Goal: Task Accomplishment & Management: Use online tool/utility

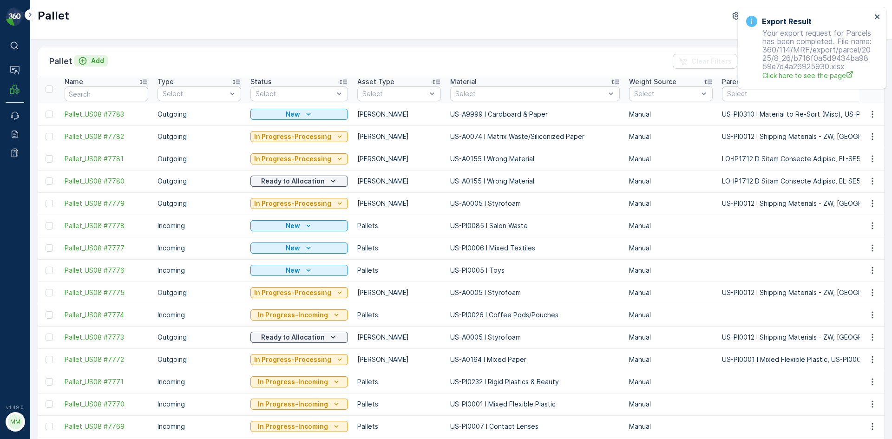
click at [97, 64] on p "Add" at bounding box center [97, 60] width 13 height 9
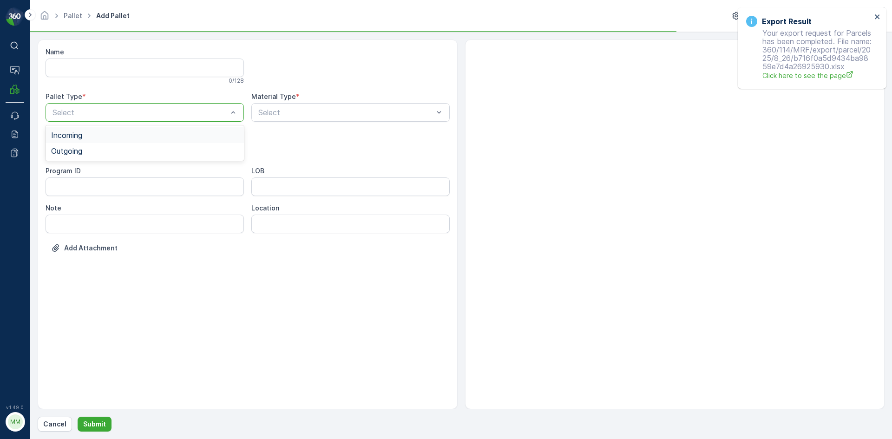
click at [121, 116] on div at bounding box center [140, 112] width 177 height 8
click at [110, 156] on div "Outgoing" at bounding box center [145, 151] width 198 height 16
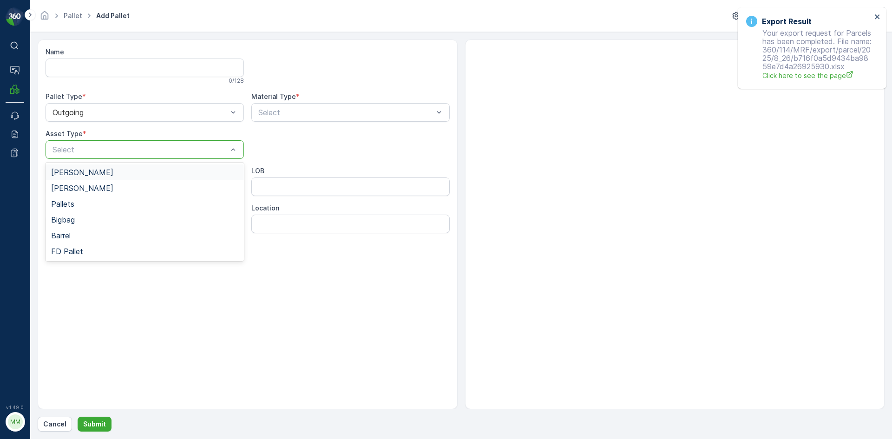
click at [115, 145] on div at bounding box center [140, 149] width 177 height 8
click at [108, 168] on div "Gaylord" at bounding box center [144, 172] width 187 height 8
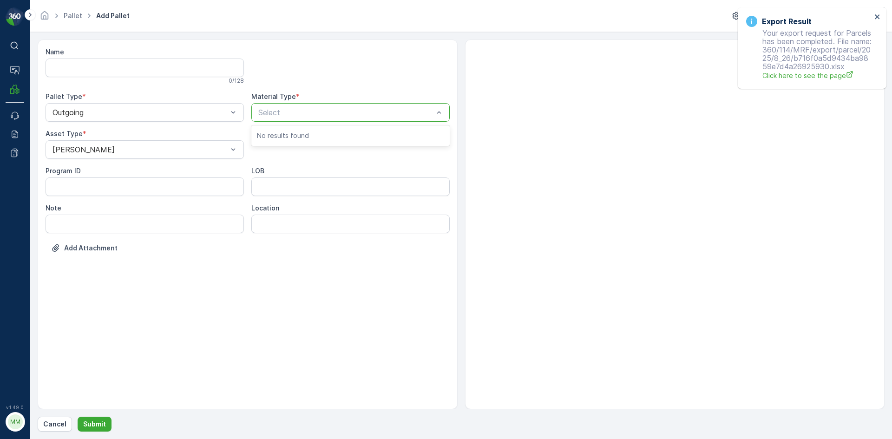
click at [302, 115] on div at bounding box center [345, 112] width 177 height 8
type input "0171"
click at [78, 417] on button "Submit" at bounding box center [95, 424] width 34 height 15
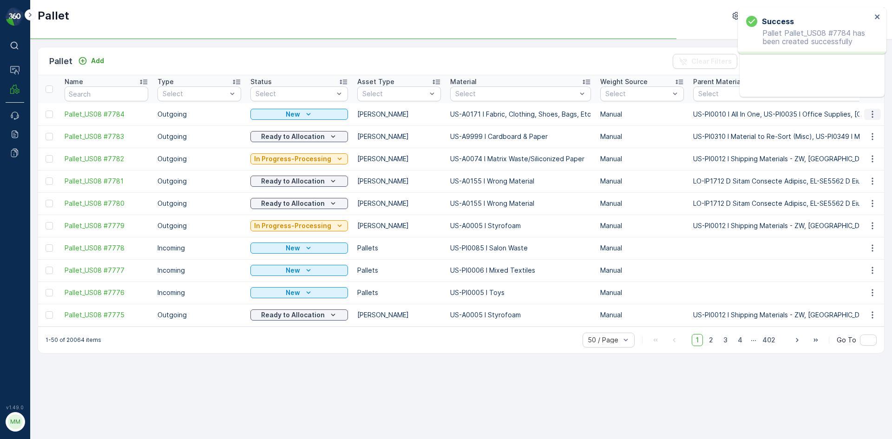
click at [876, 113] on icon "button" at bounding box center [872, 114] width 9 height 9
click at [847, 178] on span "Print QR" at bounding box center [848, 180] width 26 height 9
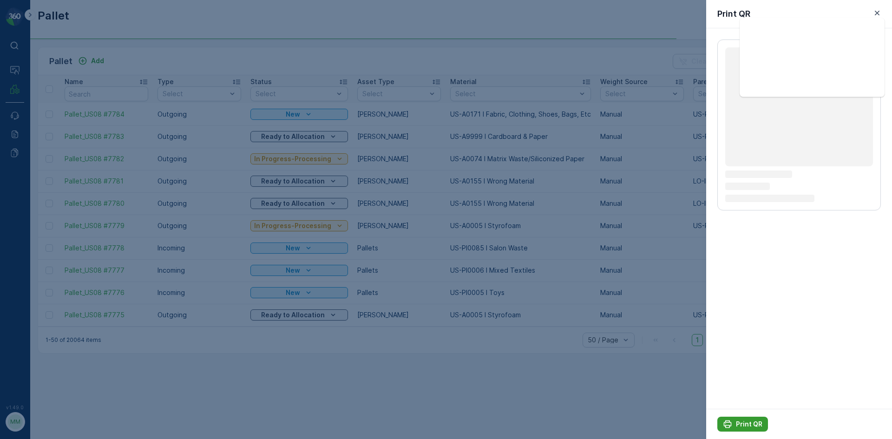
click at [745, 422] on p "Print QR" at bounding box center [749, 424] width 26 height 9
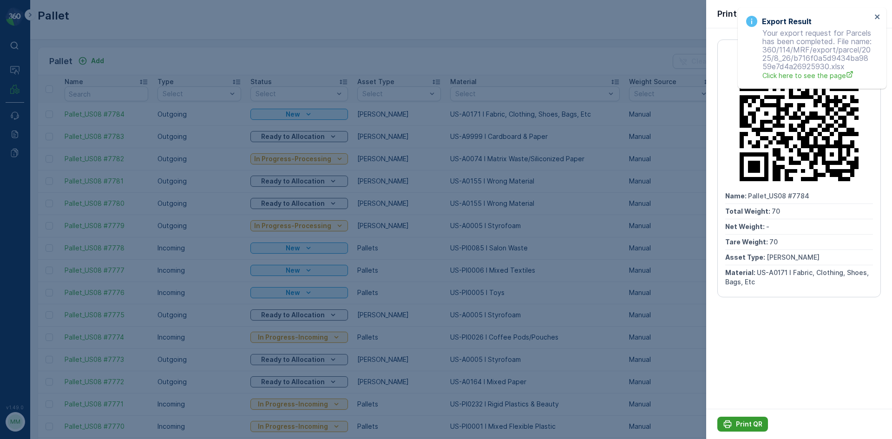
click at [732, 426] on icon "Print QR" at bounding box center [727, 424] width 9 height 9
click at [653, 245] on div at bounding box center [446, 219] width 892 height 439
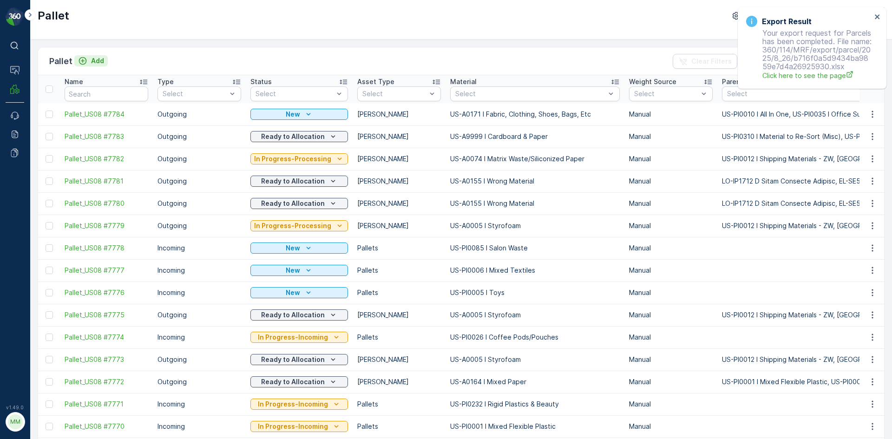
click at [98, 59] on p "Add" at bounding box center [97, 60] width 13 height 9
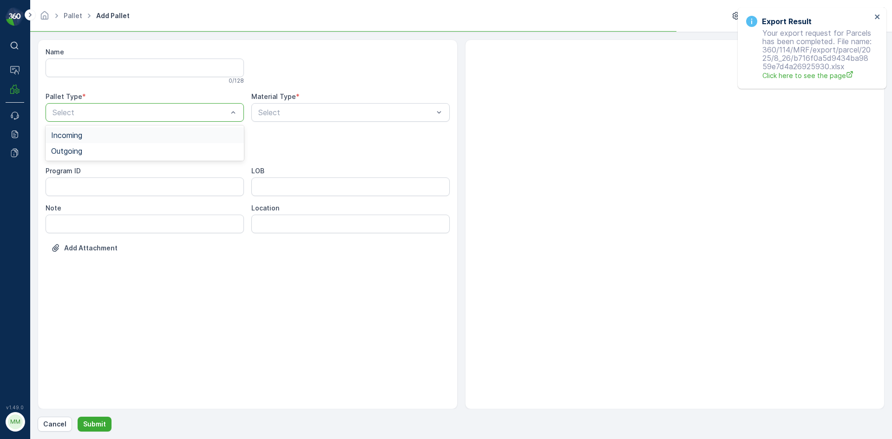
click at [144, 110] on div at bounding box center [140, 112] width 177 height 8
click at [139, 153] on div "Outgoing" at bounding box center [144, 151] width 187 height 8
click at [143, 152] on div at bounding box center [140, 149] width 177 height 8
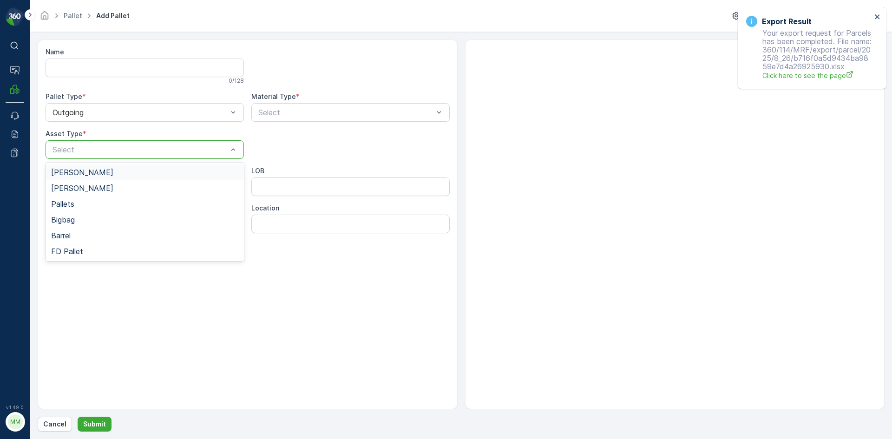
click at [138, 168] on div "Gaylord" at bounding box center [145, 173] width 198 height 16
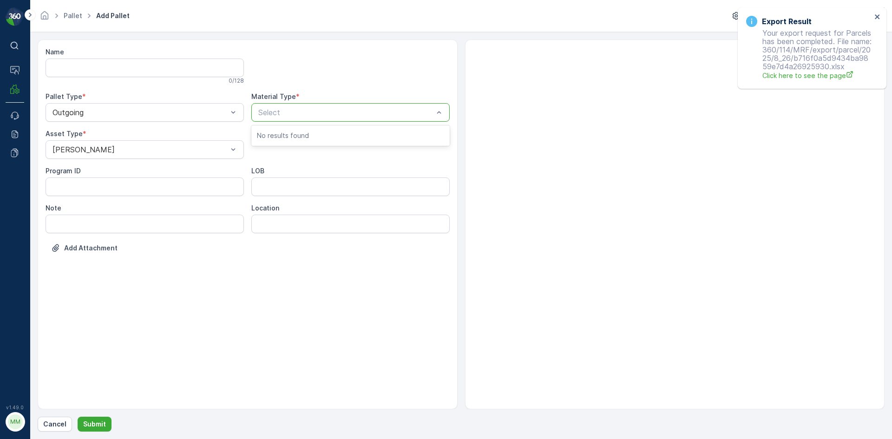
click at [272, 118] on div "Select" at bounding box center [350, 112] width 198 height 19
type input "0001"
click at [78, 417] on button "Submit" at bounding box center [95, 424] width 34 height 15
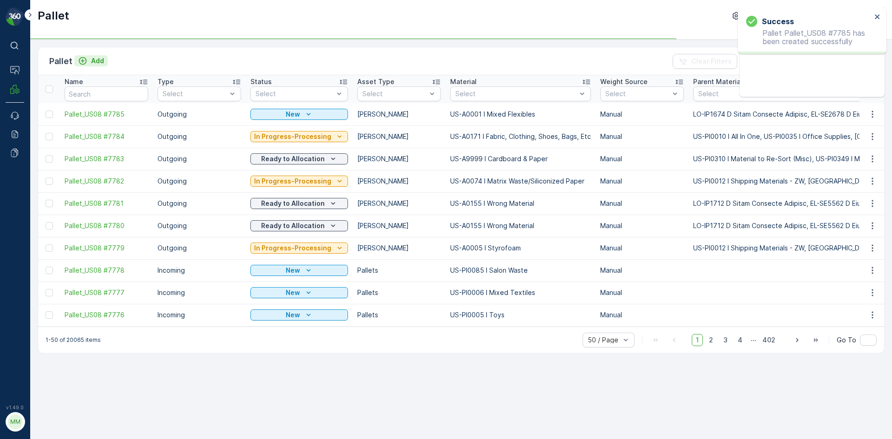
click at [94, 59] on p "Add" at bounding box center [97, 60] width 13 height 9
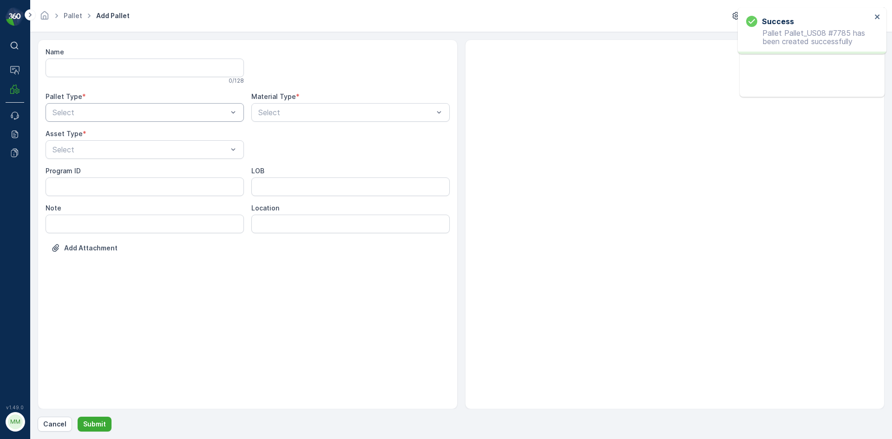
click at [113, 114] on div at bounding box center [140, 112] width 177 height 8
click at [112, 155] on div "Outgoing" at bounding box center [145, 151] width 198 height 16
click at [112, 155] on div "Select" at bounding box center [145, 149] width 198 height 19
click at [101, 173] on div "Gaylord" at bounding box center [144, 172] width 187 height 8
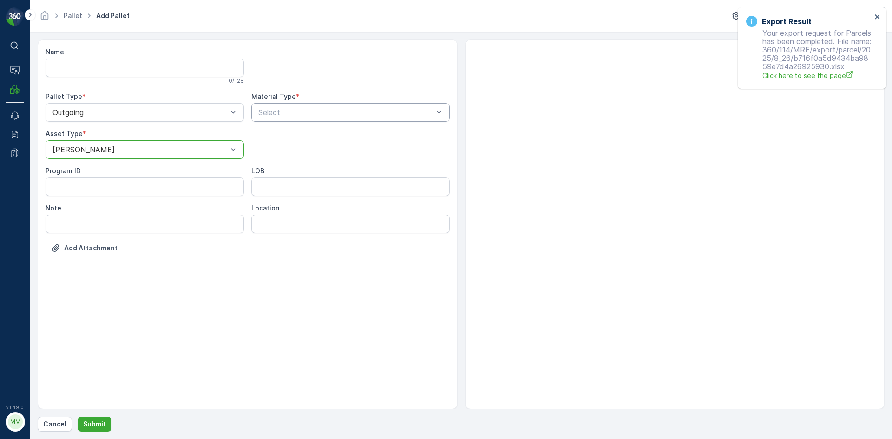
click at [270, 116] on div at bounding box center [345, 112] width 177 height 8
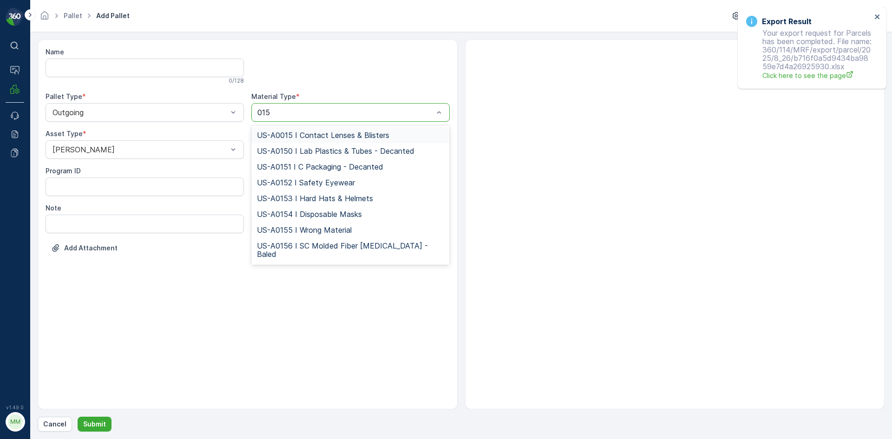
type input "0155"
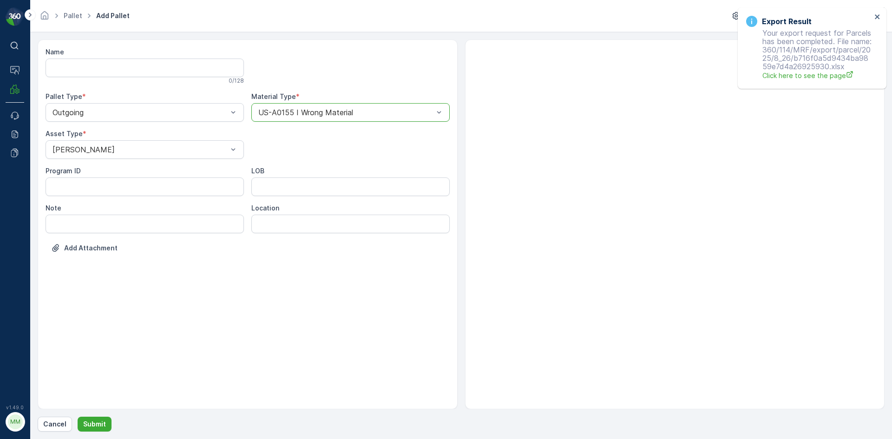
click at [78, 417] on button "Submit" at bounding box center [95, 424] width 34 height 15
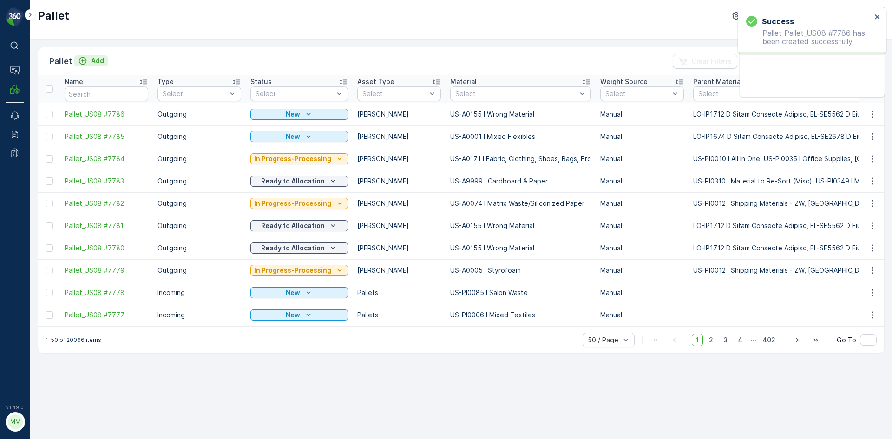
click at [89, 59] on div "Add" at bounding box center [91, 60] width 26 height 9
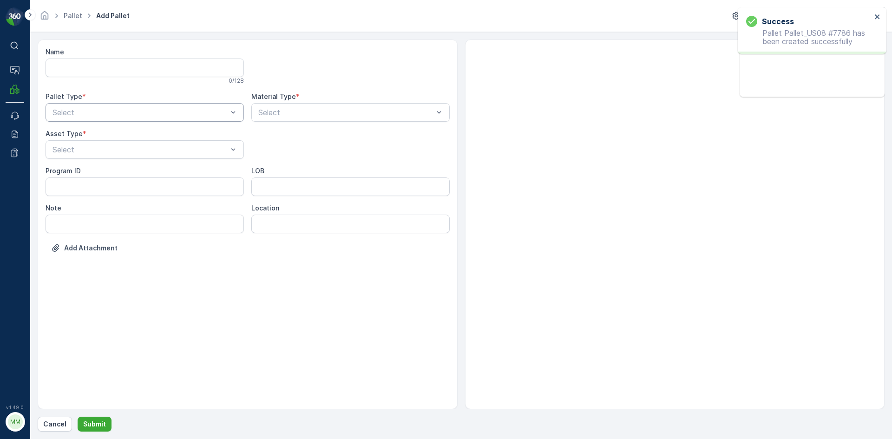
click at [124, 119] on div "Select" at bounding box center [145, 112] width 198 height 19
click at [117, 152] on div "Outgoing" at bounding box center [144, 151] width 187 height 8
click at [117, 152] on div at bounding box center [140, 149] width 177 height 8
click at [99, 171] on div "Gaylord" at bounding box center [144, 172] width 187 height 8
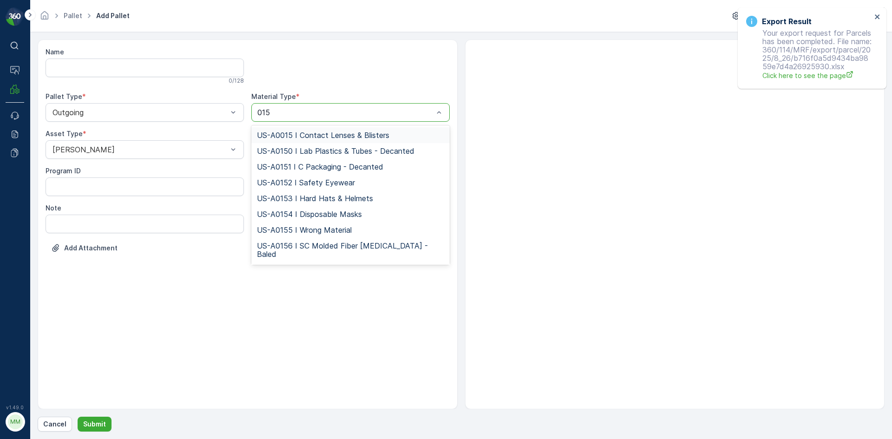
type input "0158"
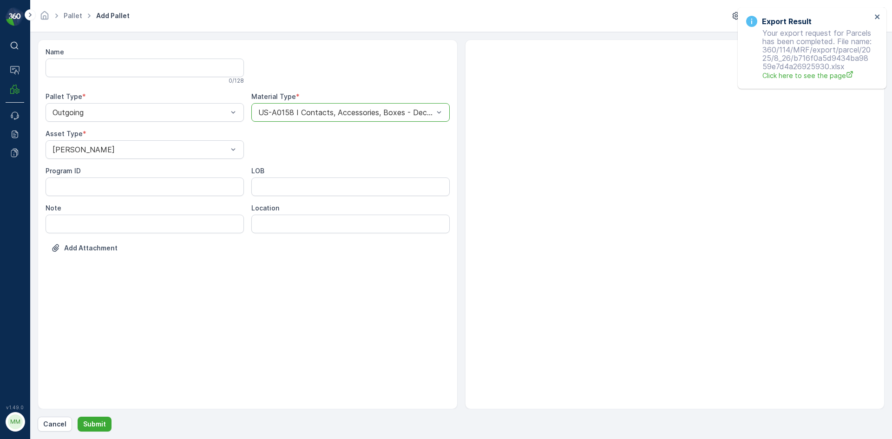
click at [78, 417] on button "Submit" at bounding box center [95, 424] width 34 height 15
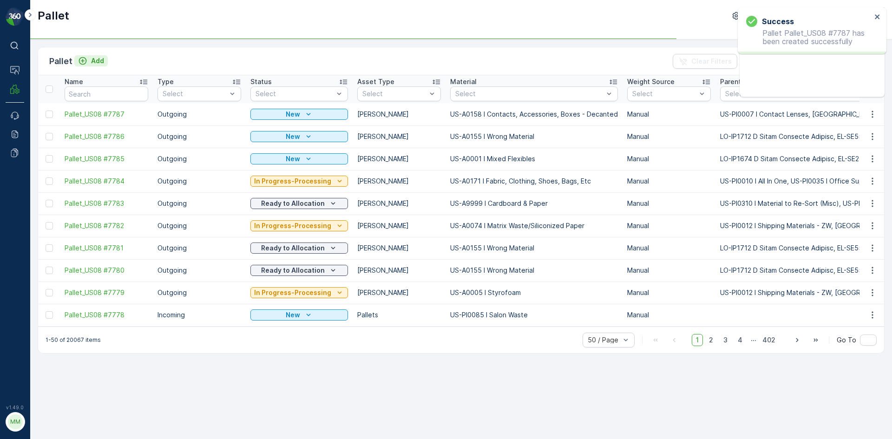
click at [96, 63] on p "Add" at bounding box center [97, 60] width 13 height 9
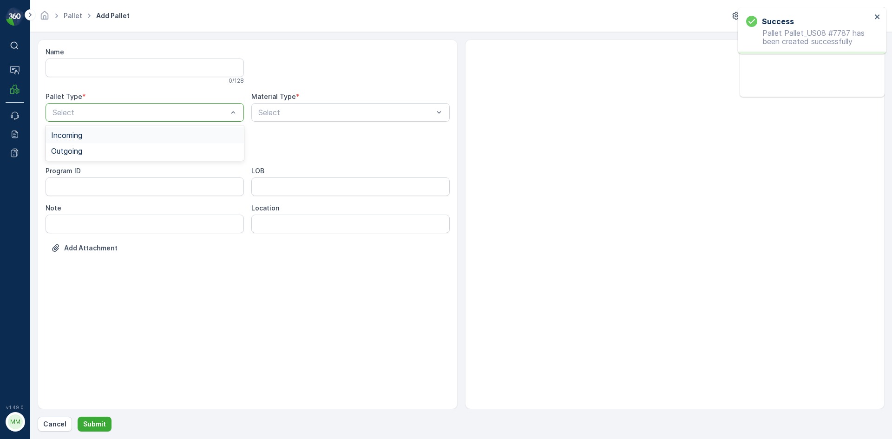
click at [144, 119] on div "Select" at bounding box center [145, 112] width 198 height 19
click at [140, 148] on div "Outgoing" at bounding box center [144, 151] width 187 height 8
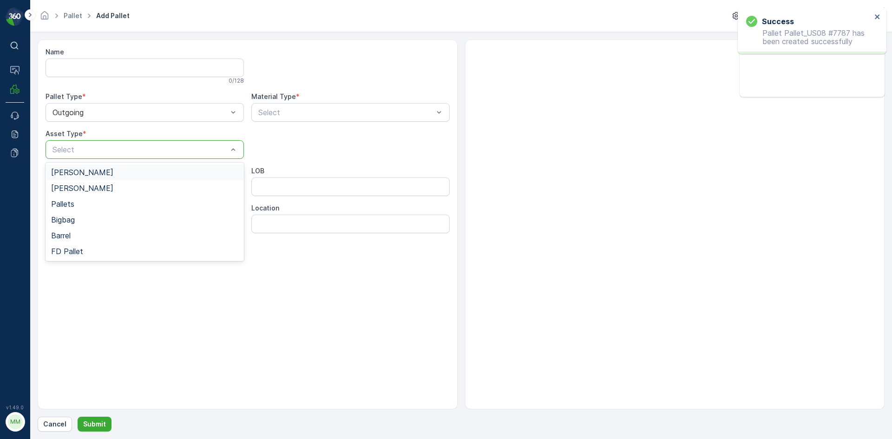
click at [140, 148] on div at bounding box center [140, 149] width 177 height 8
click at [136, 167] on div "Gaylord" at bounding box center [145, 173] width 198 height 16
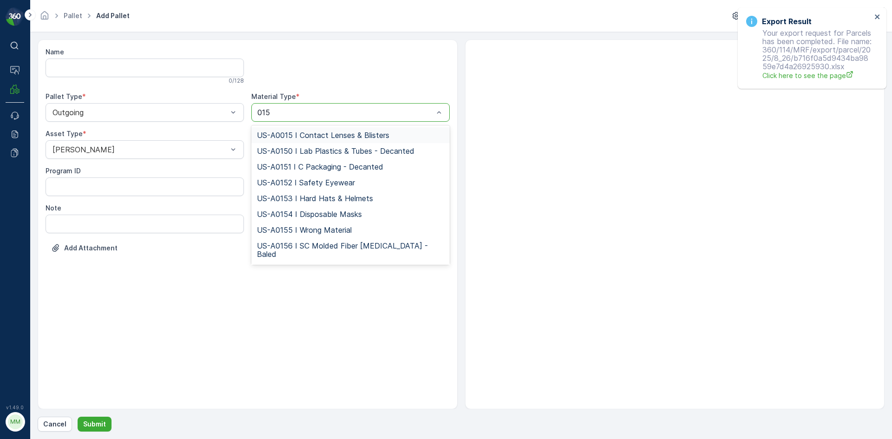
type input "0158"
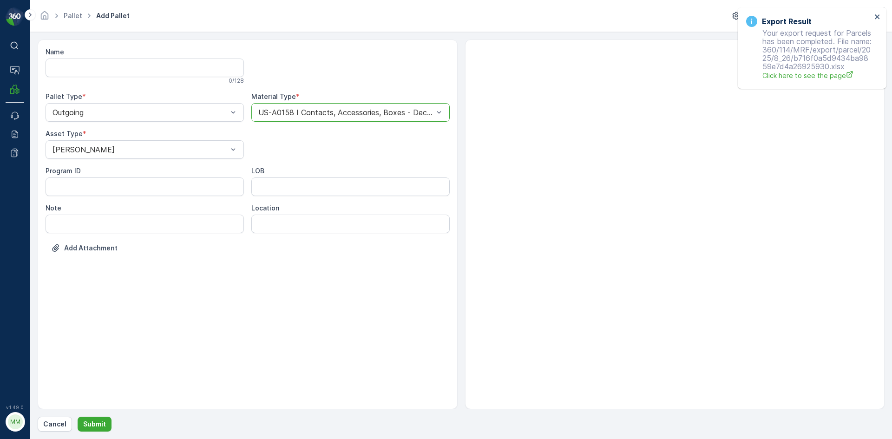
click at [78, 417] on button "Submit" at bounding box center [95, 424] width 34 height 15
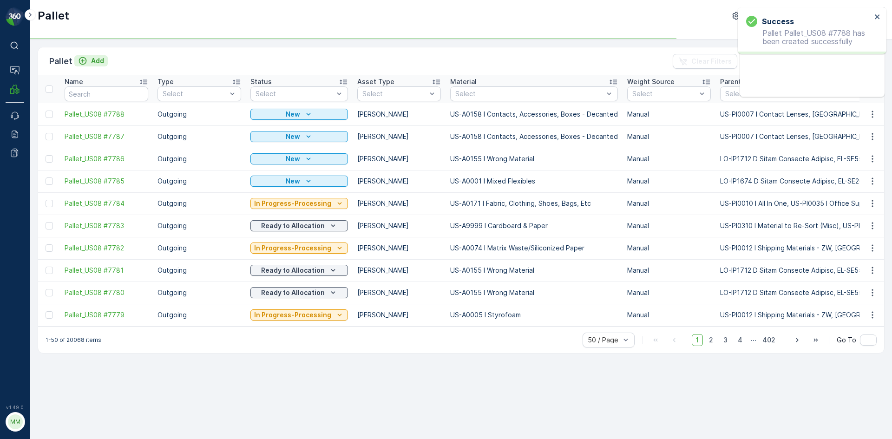
click at [101, 60] on p "Add" at bounding box center [97, 60] width 13 height 9
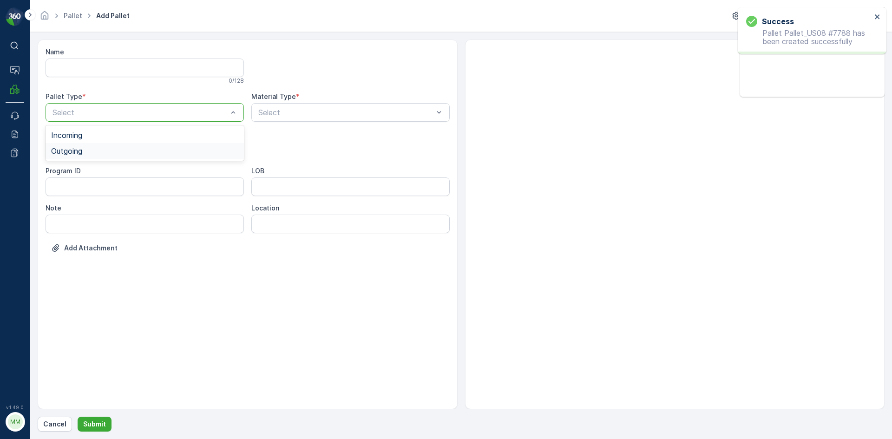
click at [115, 149] on div "Outgoing" at bounding box center [144, 151] width 187 height 8
click at [115, 149] on div at bounding box center [140, 149] width 177 height 8
click at [98, 171] on div "Gaylord" at bounding box center [144, 172] width 187 height 8
click at [354, 113] on div at bounding box center [345, 112] width 177 height 8
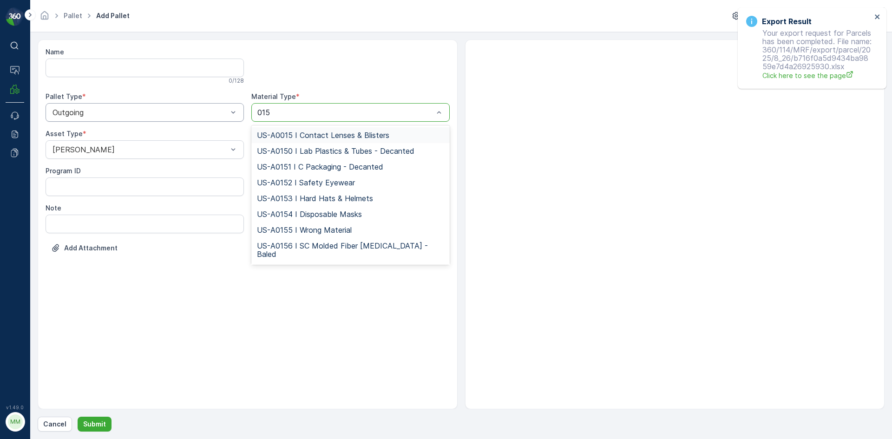
type input "0158"
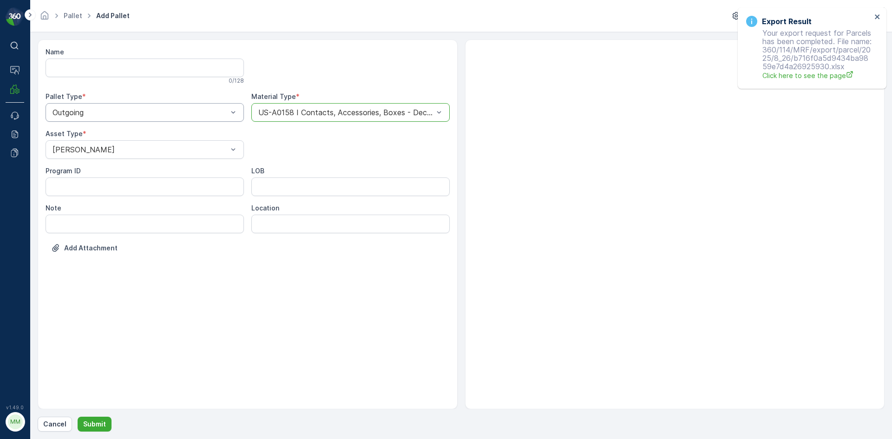
click at [78, 417] on button "Submit" at bounding box center [95, 424] width 34 height 15
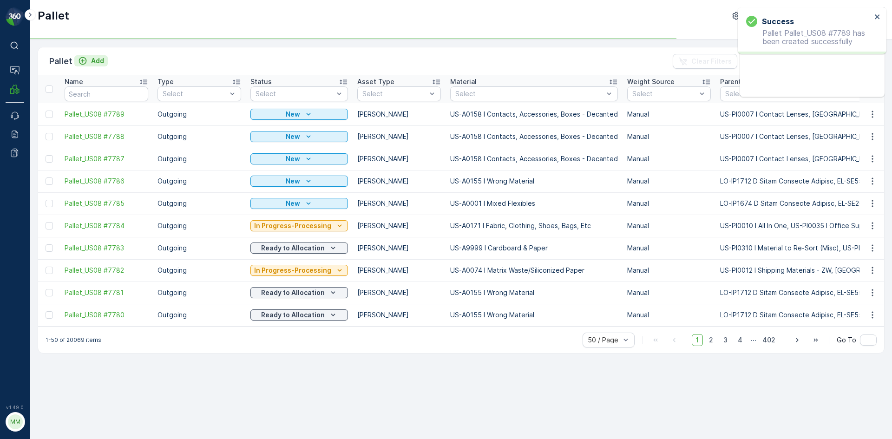
click at [97, 61] on p "Add" at bounding box center [97, 60] width 13 height 9
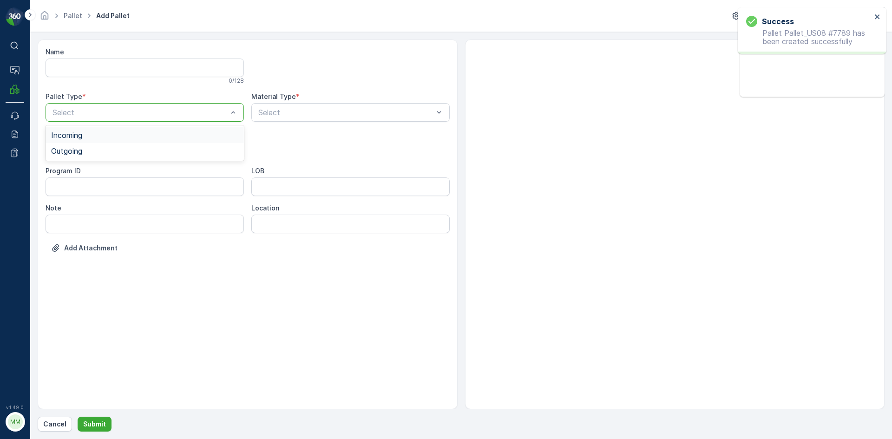
click at [115, 110] on div at bounding box center [140, 112] width 177 height 8
click at [99, 152] on div "Outgoing" at bounding box center [144, 151] width 187 height 8
click at [103, 150] on div at bounding box center [140, 149] width 177 height 8
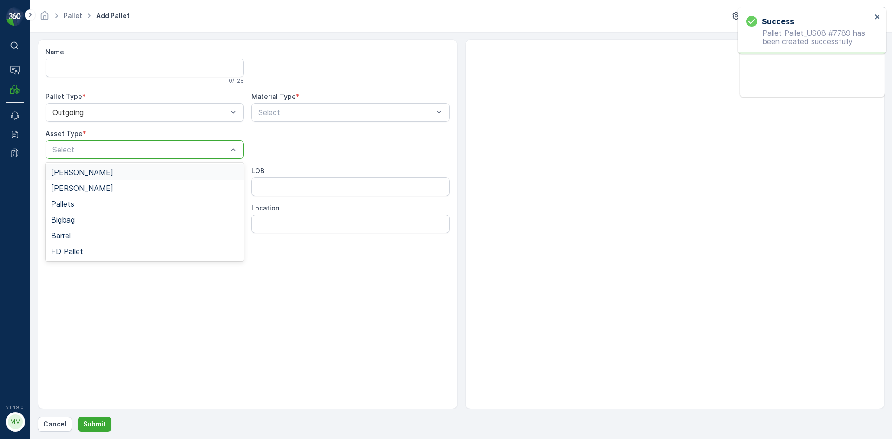
click at [96, 166] on div "Gaylord" at bounding box center [145, 173] width 198 height 16
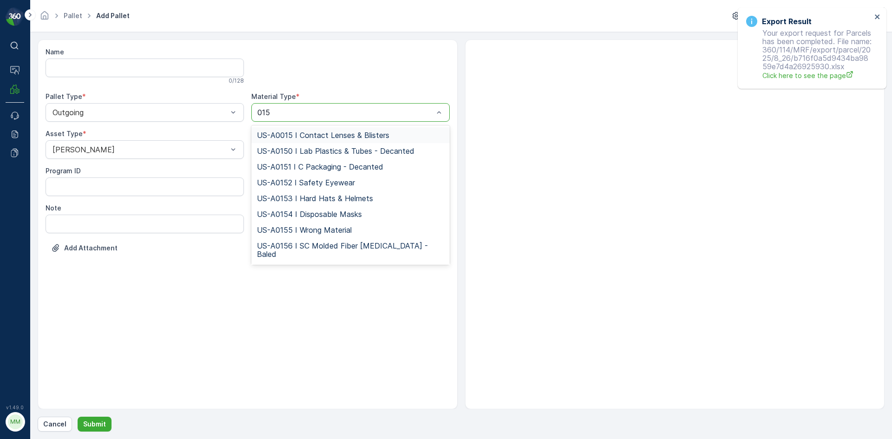
type input "0158"
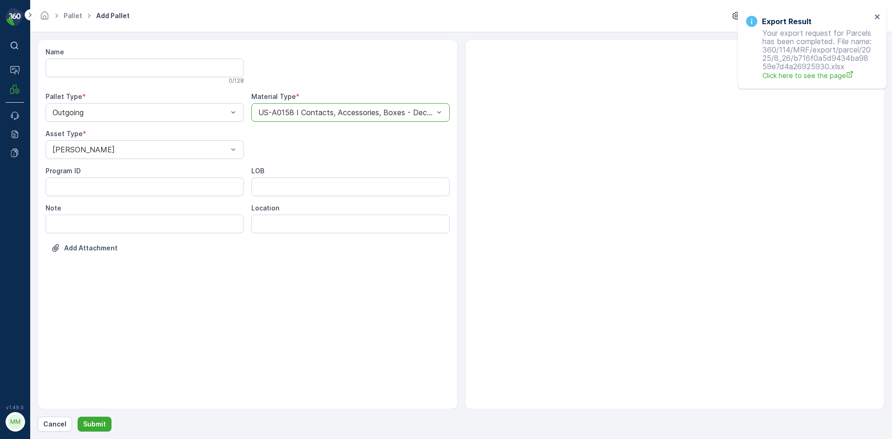
click at [78, 417] on button "Submit" at bounding box center [95, 424] width 34 height 15
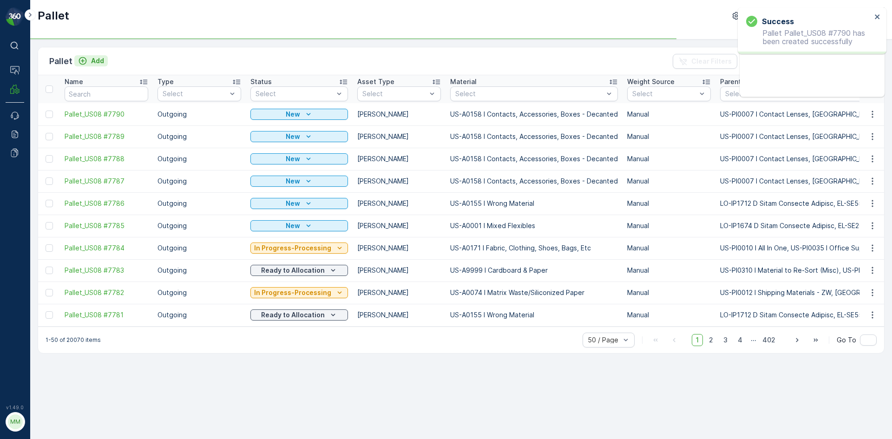
click at [99, 62] on p "Add" at bounding box center [97, 60] width 13 height 9
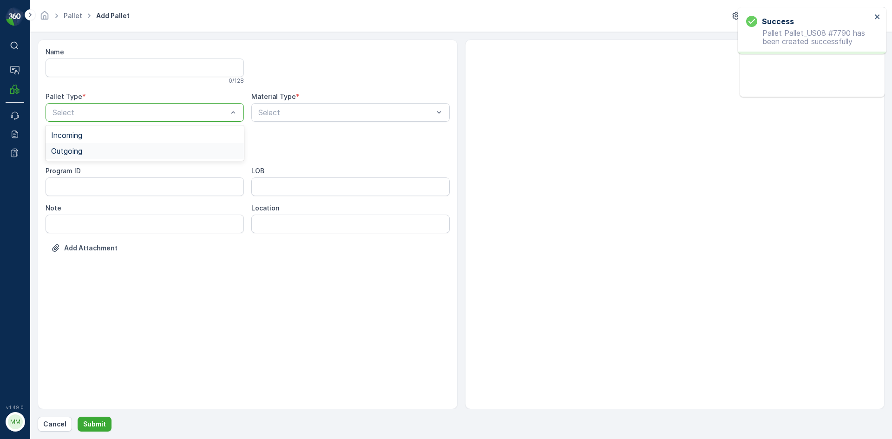
click at [116, 152] on div "Outgoing" at bounding box center [144, 151] width 187 height 8
click at [122, 149] on div at bounding box center [140, 149] width 177 height 8
click at [121, 167] on div "Gaylord" at bounding box center [145, 173] width 198 height 16
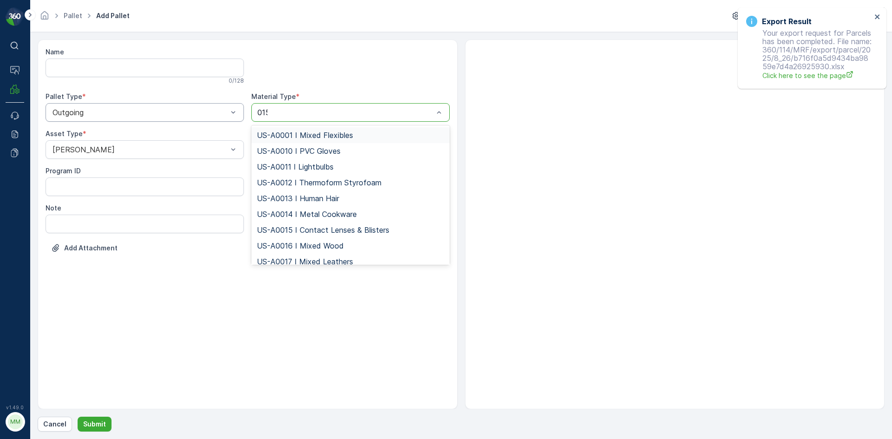
type input "0158"
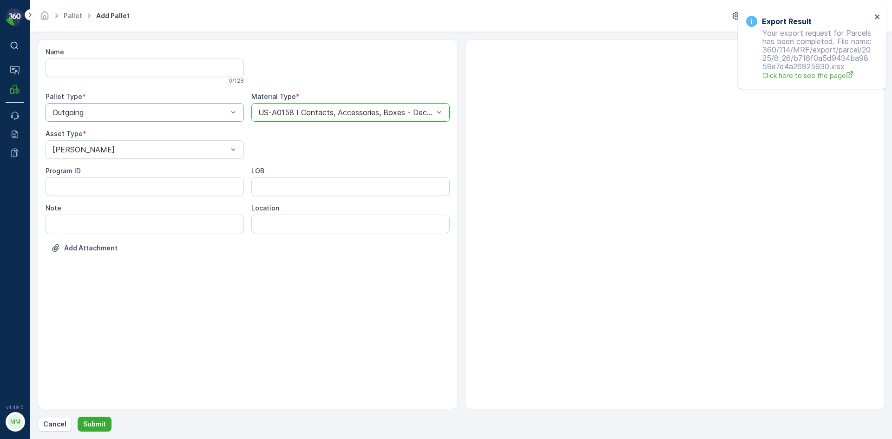
click at [78, 417] on button "Submit" at bounding box center [95, 424] width 34 height 15
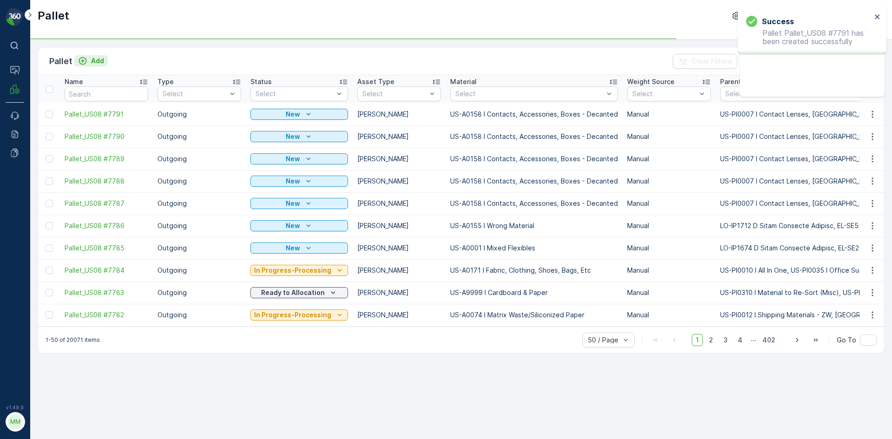
click at [95, 62] on p "Add" at bounding box center [97, 60] width 13 height 9
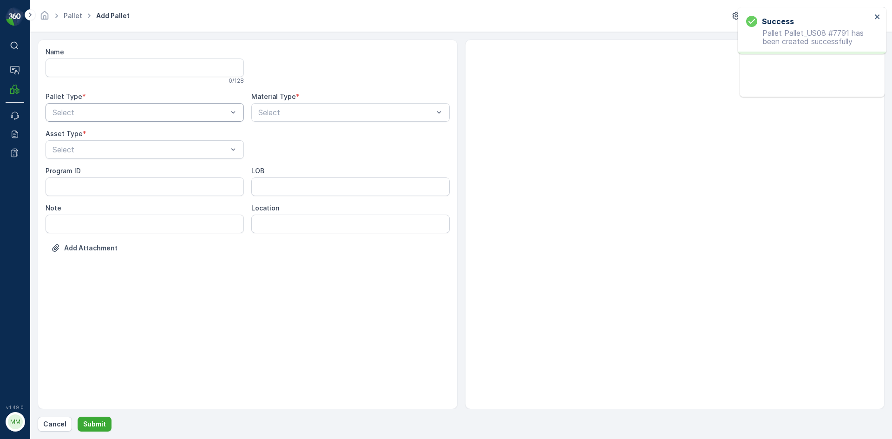
click at [118, 115] on div at bounding box center [140, 112] width 177 height 8
click at [106, 149] on div "Outgoing" at bounding box center [144, 151] width 187 height 8
click at [105, 149] on div at bounding box center [140, 149] width 177 height 8
click at [91, 171] on div "Gaylord" at bounding box center [144, 172] width 187 height 8
click at [340, 105] on div "Select" at bounding box center [350, 112] width 198 height 19
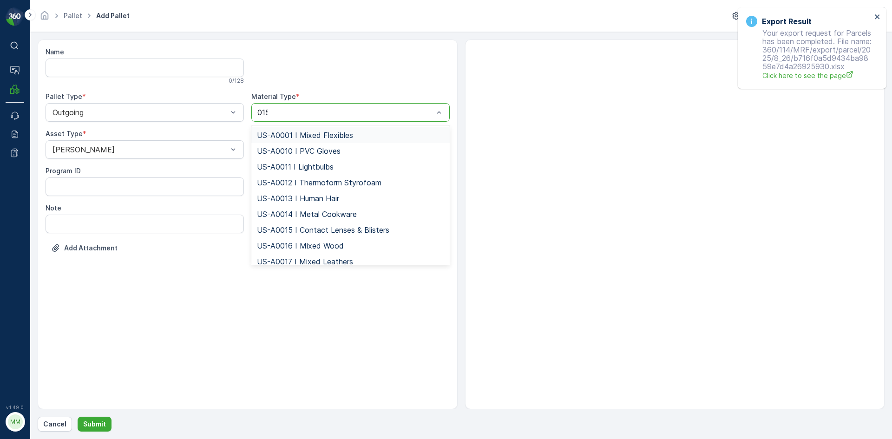
type input "0158"
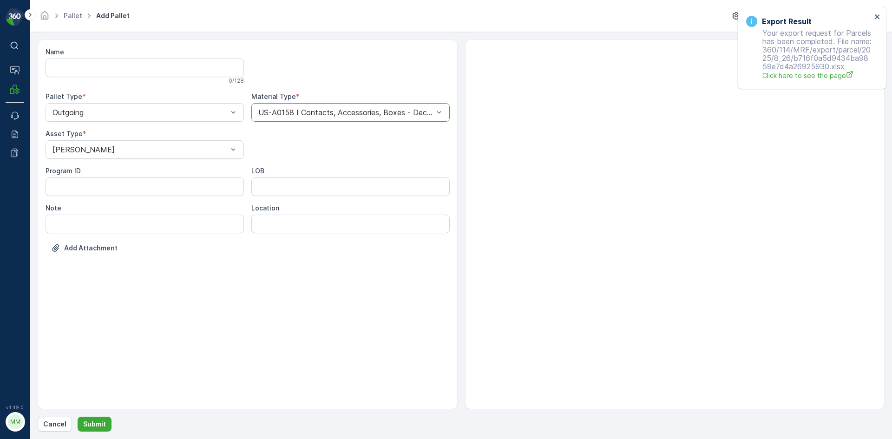
click at [78, 417] on button "Submit" at bounding box center [95, 424] width 34 height 15
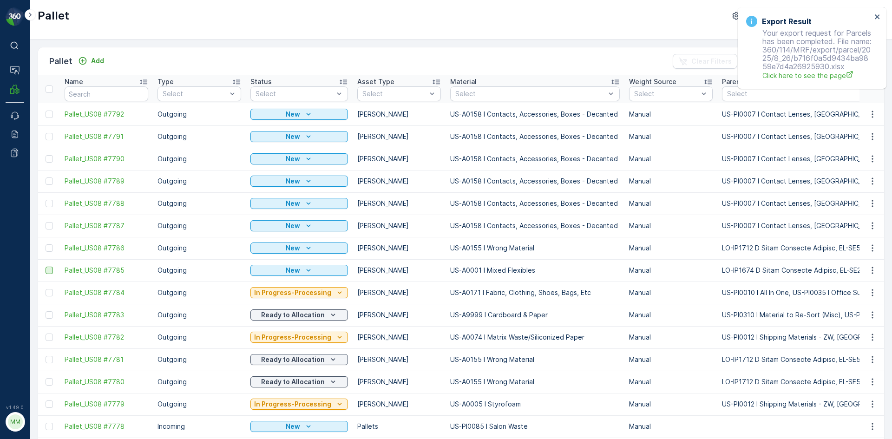
click at [53, 272] on div at bounding box center [49, 270] width 7 height 7
click at [46, 267] on input "checkbox" at bounding box center [46, 267] width 0 height 0
click at [49, 250] on div at bounding box center [49, 247] width 7 height 7
click at [46, 244] on input "checkbox" at bounding box center [46, 244] width 0 height 0
click at [50, 224] on div at bounding box center [49, 225] width 7 height 7
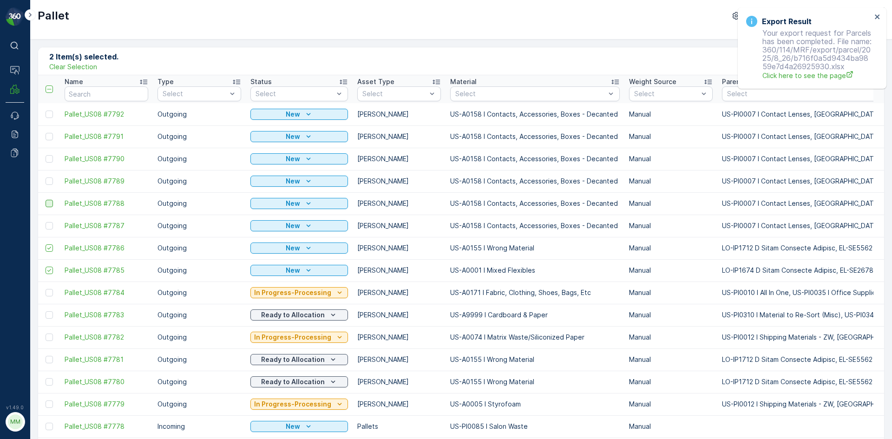
click at [46, 222] on input "checkbox" at bounding box center [46, 222] width 0 height 0
click at [49, 203] on div at bounding box center [49, 203] width 7 height 7
click at [46, 200] on input "checkbox" at bounding box center [46, 200] width 0 height 0
click at [49, 166] on td at bounding box center [49, 159] width 22 height 22
click at [49, 183] on div at bounding box center [49, 181] width 7 height 7
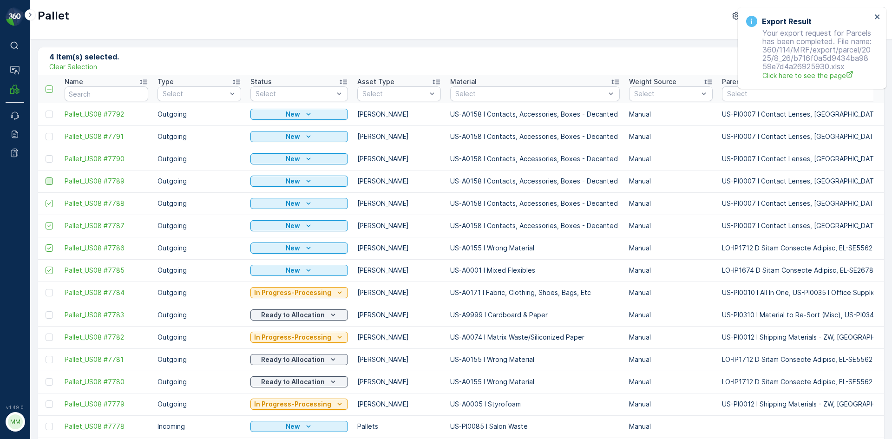
click at [46, 178] on input "checkbox" at bounding box center [46, 178] width 0 height 0
click at [51, 162] on div at bounding box center [49, 158] width 7 height 7
click at [46, 155] on input "checkbox" at bounding box center [46, 155] width 0 height 0
click at [49, 134] on div at bounding box center [49, 136] width 7 height 7
click at [46, 133] on input "checkbox" at bounding box center [46, 133] width 0 height 0
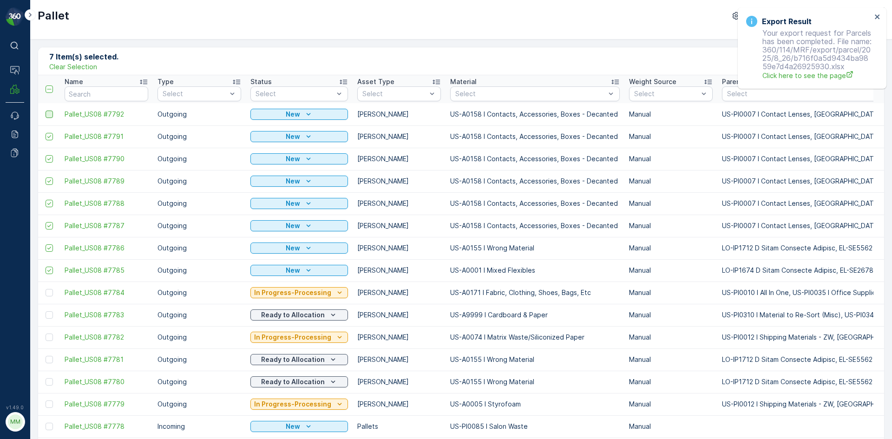
click at [50, 113] on div at bounding box center [49, 114] width 7 height 7
click at [46, 111] on input "checkbox" at bounding box center [46, 111] width 0 height 0
click at [879, 18] on icon "close" at bounding box center [877, 16] width 5 height 5
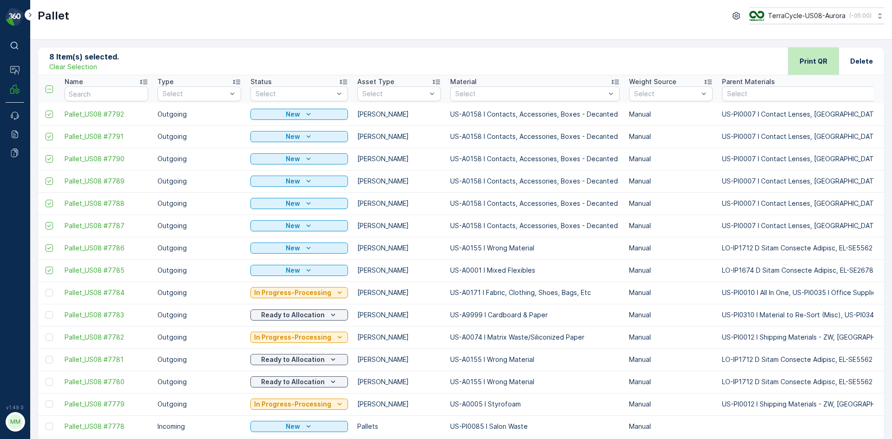
click at [812, 53] on div "Print QR" at bounding box center [814, 60] width 28 height 27
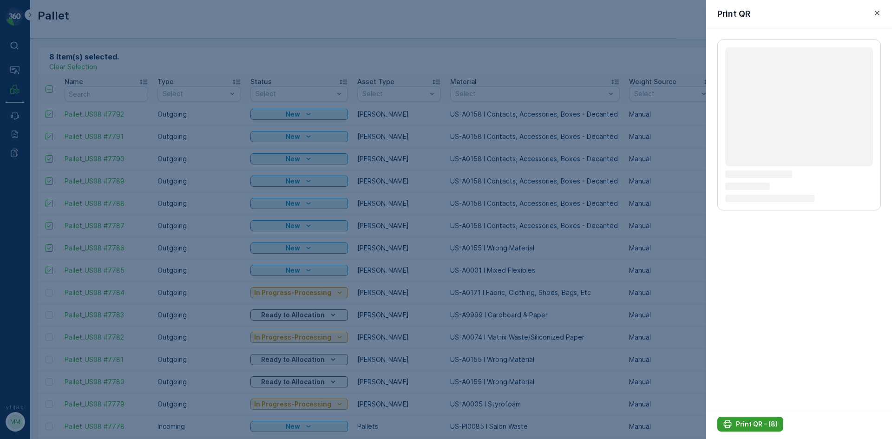
click at [750, 422] on p "Print QR - (8)" at bounding box center [757, 424] width 42 height 9
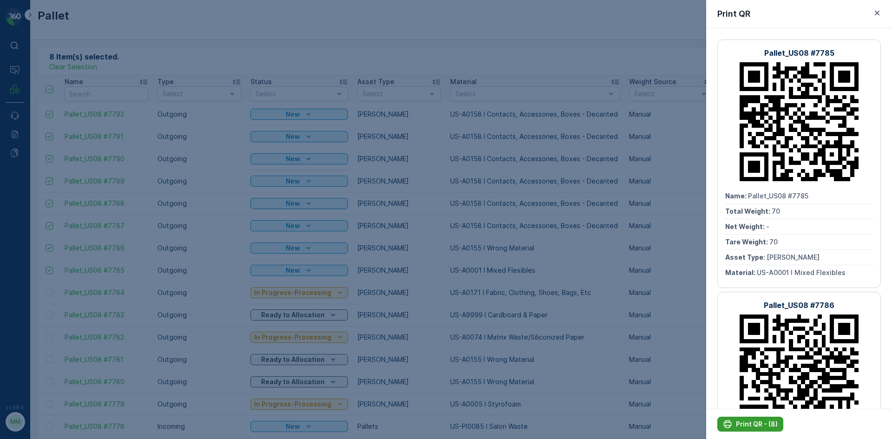
click at [748, 425] on p "Print QR - (8)" at bounding box center [757, 424] width 42 height 9
click at [647, 386] on div at bounding box center [446, 219] width 892 height 439
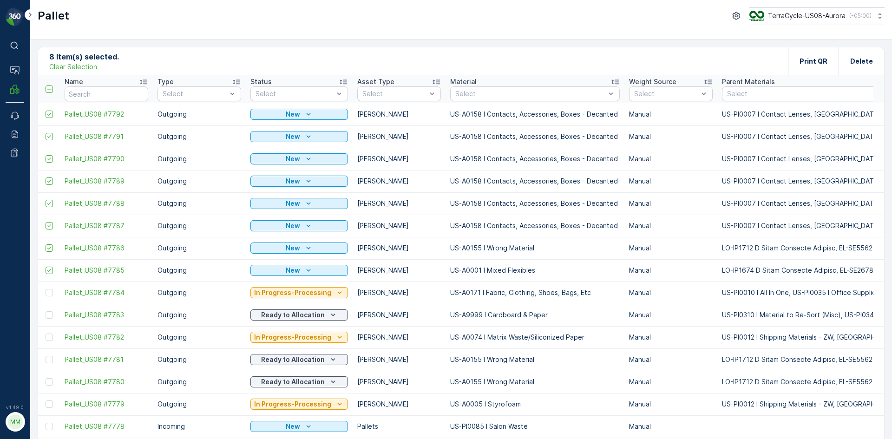
click at [77, 68] on p "Clear Selection" at bounding box center [73, 66] width 48 height 9
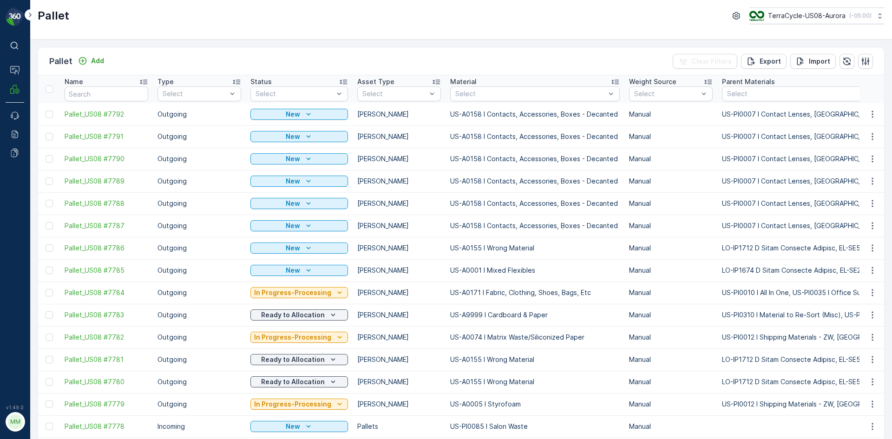
click at [242, 58] on div "Pallet Add Clear Filters Export Import" at bounding box center [461, 61] width 846 height 28
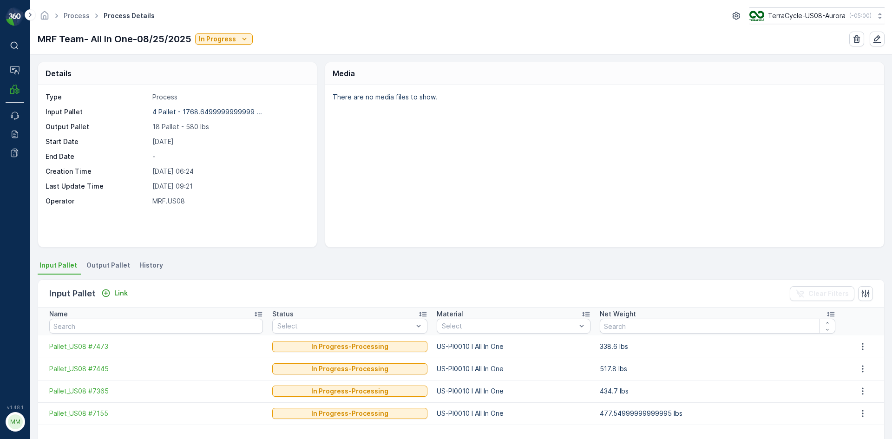
click at [101, 264] on span "Output Pallet" at bounding box center [108, 265] width 44 height 9
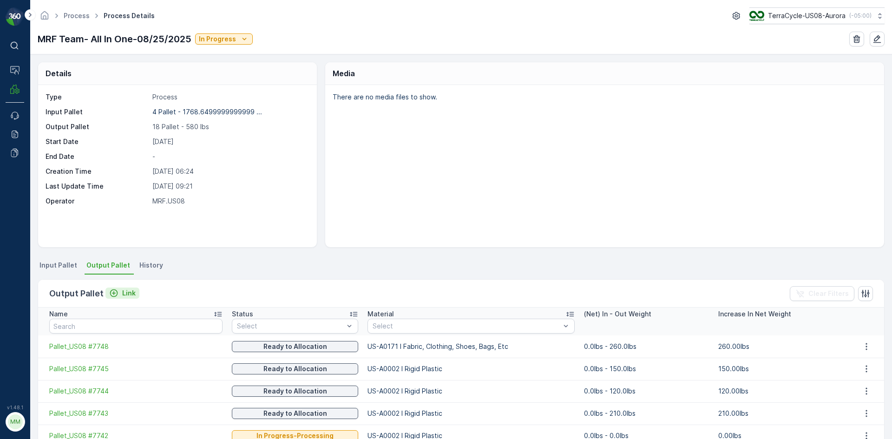
click at [119, 293] on div "Link" at bounding box center [122, 293] width 26 height 9
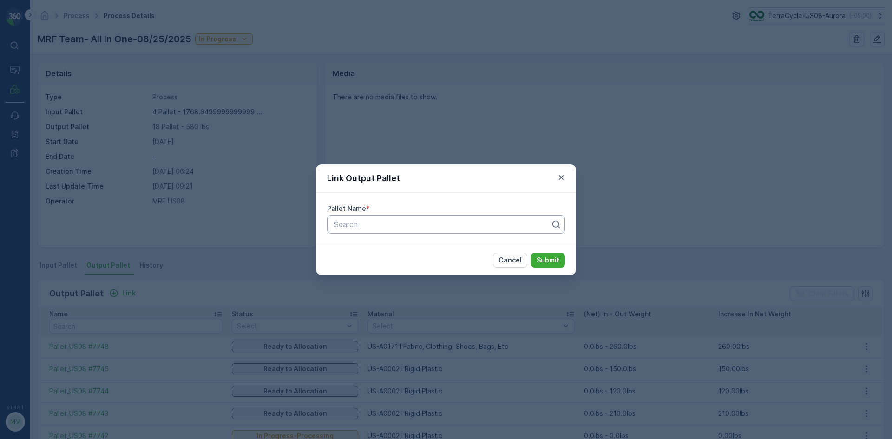
click at [443, 224] on div at bounding box center [442, 224] width 218 height 8
type input "7784"
click at [531, 253] on button "Submit" at bounding box center [548, 260] width 34 height 15
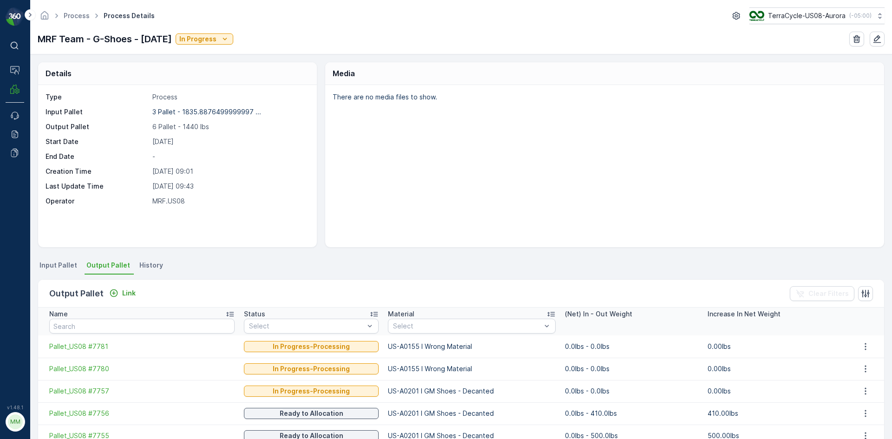
click at [68, 264] on span "Input Pallet" at bounding box center [59, 265] width 38 height 9
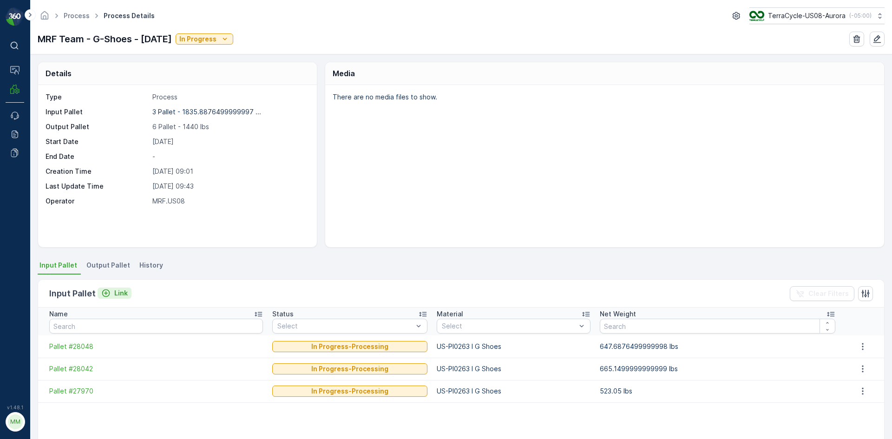
click at [112, 289] on div "Link" at bounding box center [114, 293] width 26 height 9
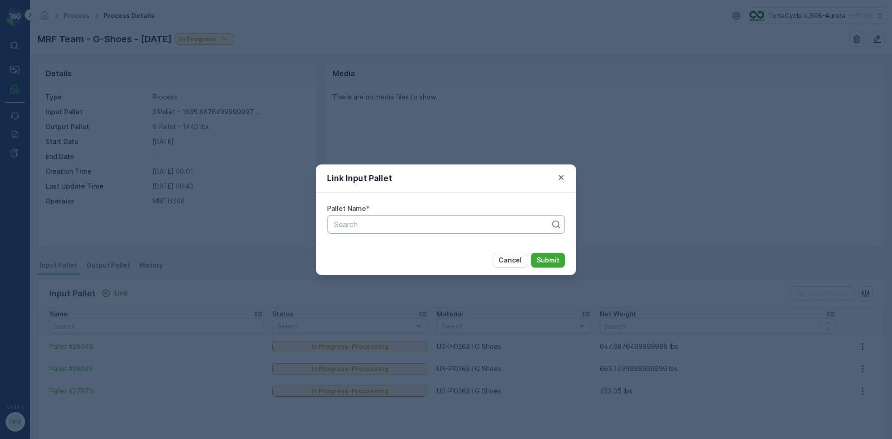
click at [372, 225] on div at bounding box center [442, 224] width 218 height 8
type input "28092"
click at [531, 253] on button "Submit" at bounding box center [548, 260] width 34 height 15
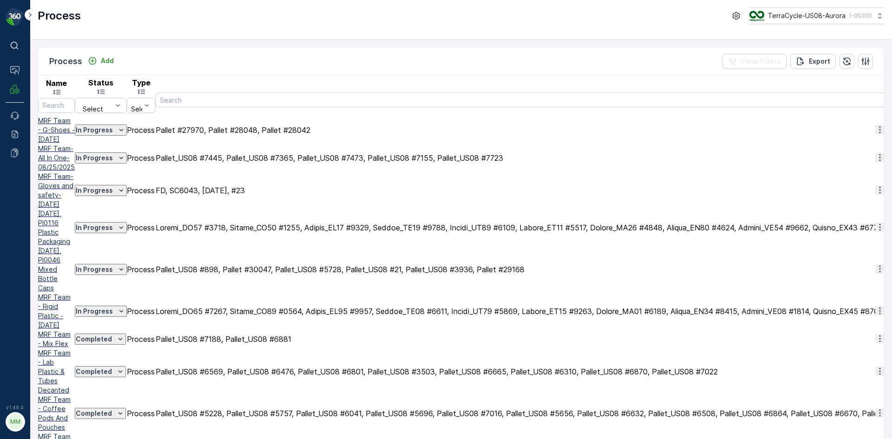
copy span "MRF Team - G-Shoes - [DATE]"
click at [106, 58] on p "Add" at bounding box center [107, 60] width 13 height 9
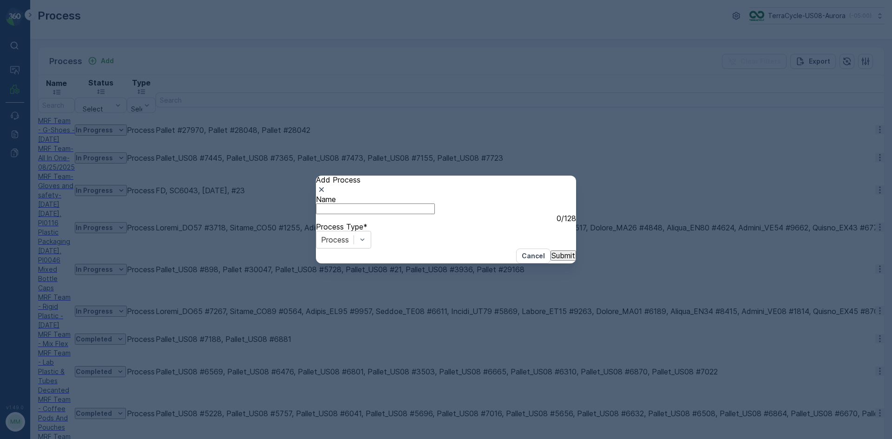
paste input "MRF Team - G-Shoes - [DATE]"
click at [407, 214] on input "MRF Team - G-Shoes - [DATE]" at bounding box center [375, 209] width 119 height 10
drag, startPoint x: 409, startPoint y: 219, endPoint x: 438, endPoint y: 210, distance: 30.1
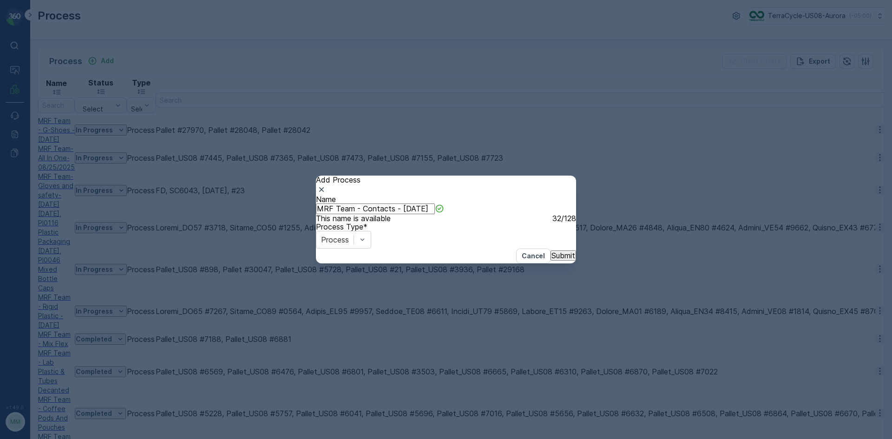
click at [435, 210] on input "MRF Team - Contacts - [DATE]" at bounding box center [375, 209] width 119 height 10
click at [405, 214] on input "MRF Team - Contacts - [DATE]" at bounding box center [375, 209] width 119 height 10
type input "MRF Team - Contacts - [DATE]"
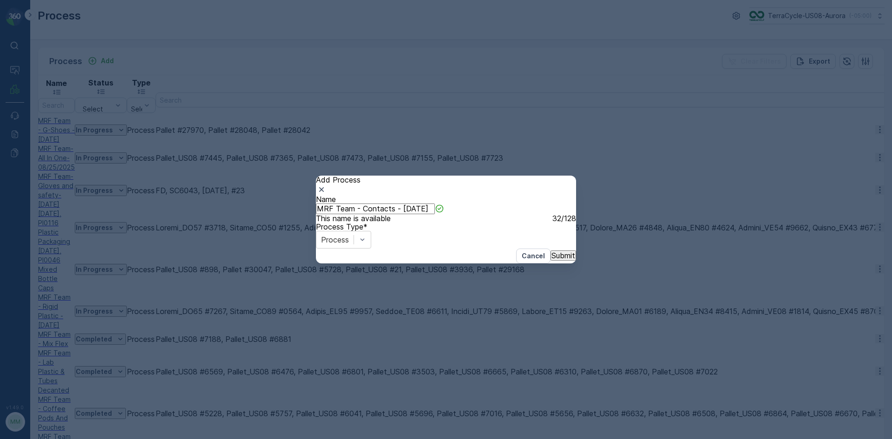
click at [552, 260] on p "Submit" at bounding box center [564, 255] width 24 height 8
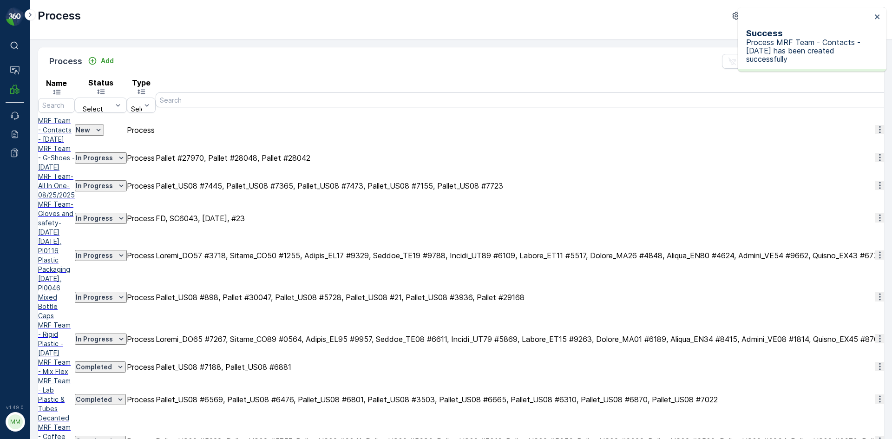
click at [75, 116] on span "MRF Team - Contacts - [DATE]" at bounding box center [56, 130] width 37 height 28
